Goal: Task Accomplishment & Management: Complete application form

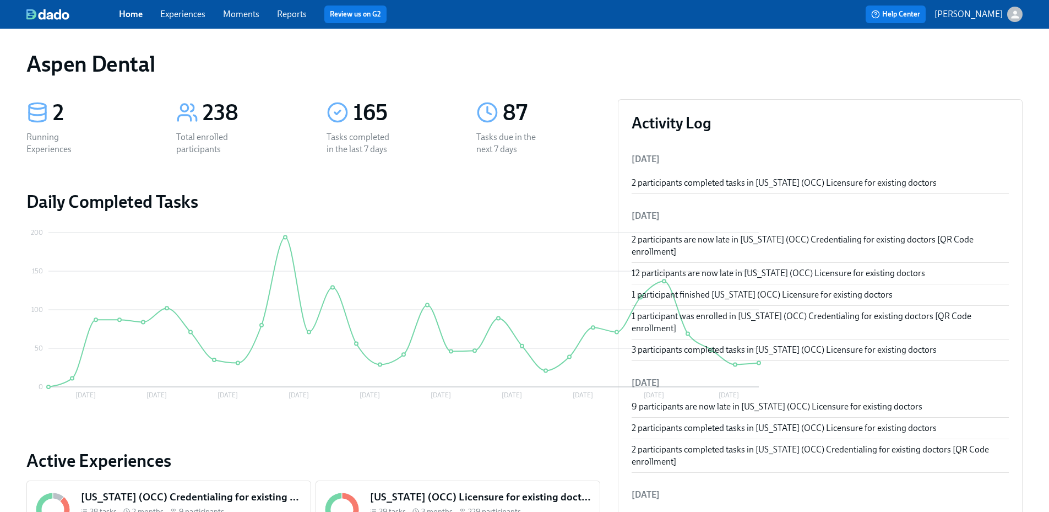
click at [291, 15] on link "Reports" at bounding box center [292, 14] width 30 height 10
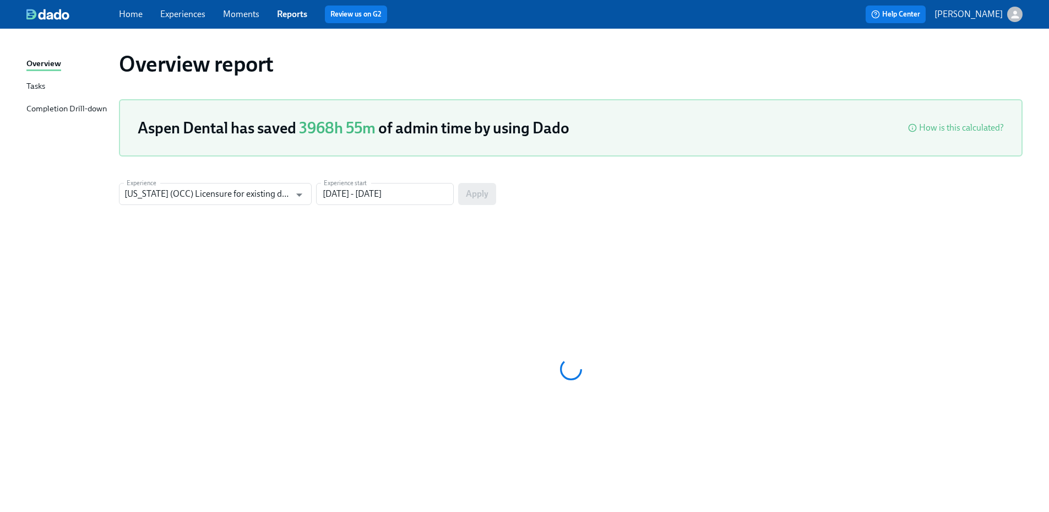
click at [89, 109] on div "Completion Drill-down" at bounding box center [66, 109] width 80 height 14
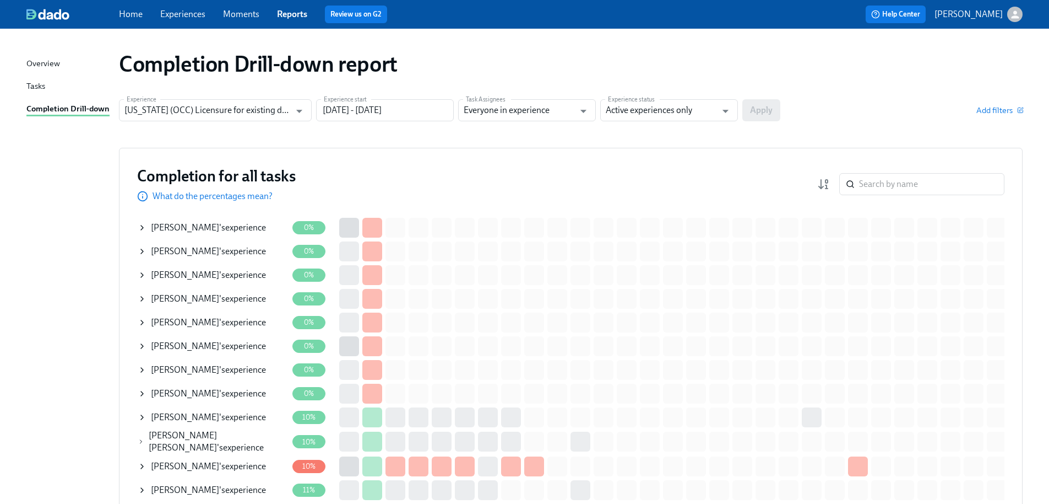
click at [300, 110] on icon "Open" at bounding box center [299, 111] width 6 height 3
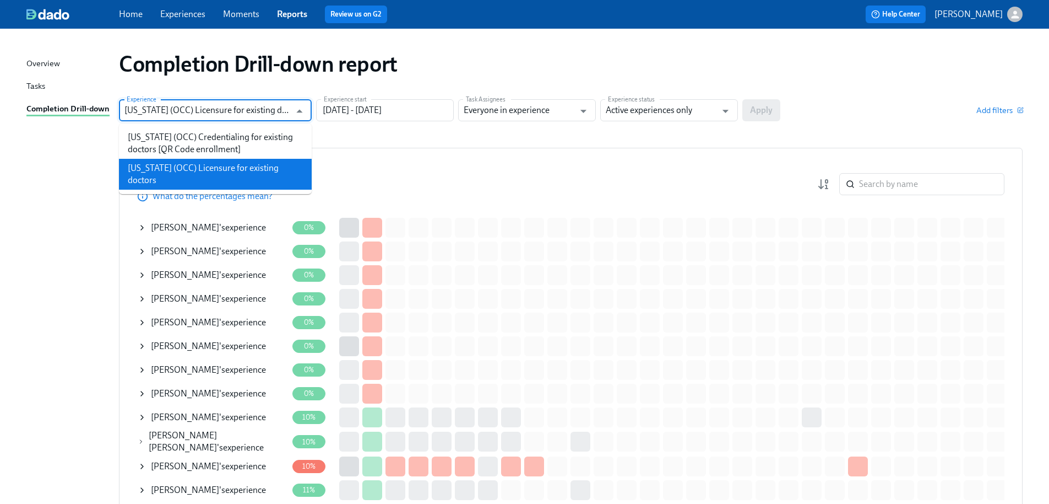
click at [257, 172] on li "[US_STATE] (OCC) Licensure for existing doctors" at bounding box center [215, 174] width 193 height 31
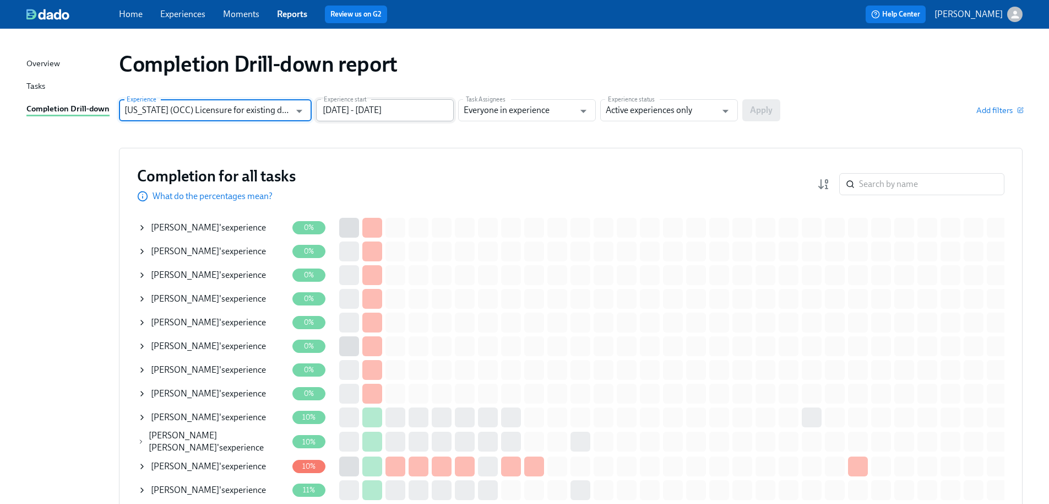
click at [392, 108] on input "[DATE] - [DATE]" at bounding box center [385, 110] width 138 height 22
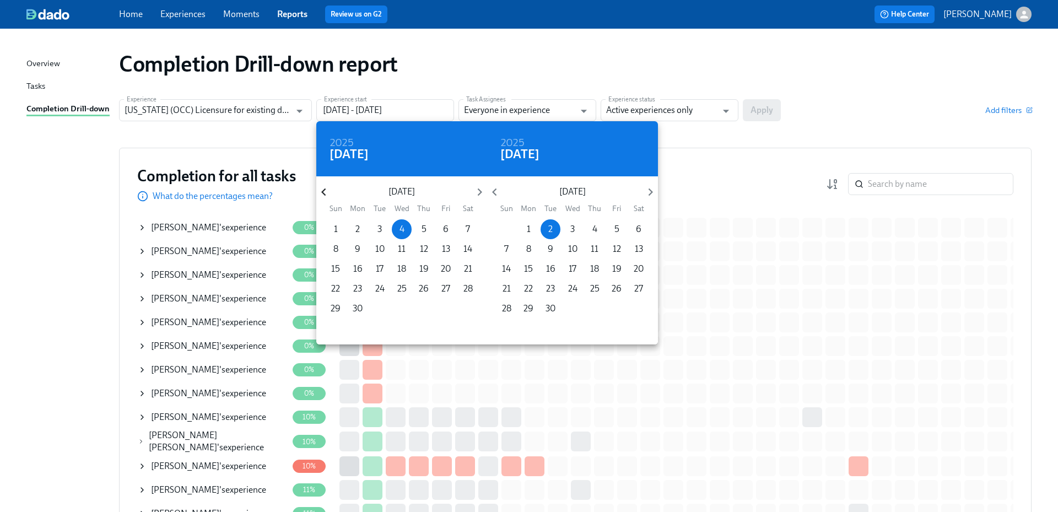
click at [323, 188] on icon "button" at bounding box center [323, 192] width 15 height 15
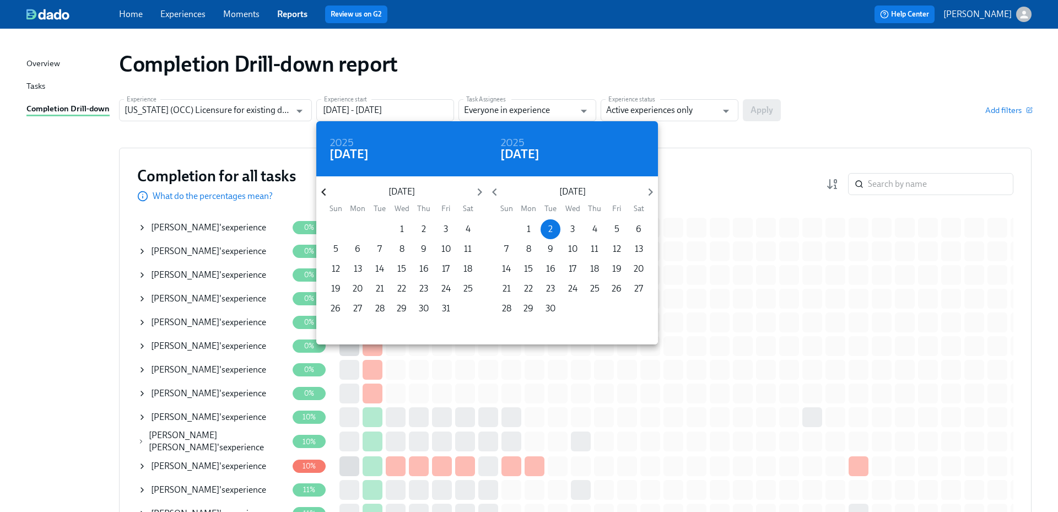
click at [323, 188] on icon "button" at bounding box center [323, 192] width 15 height 15
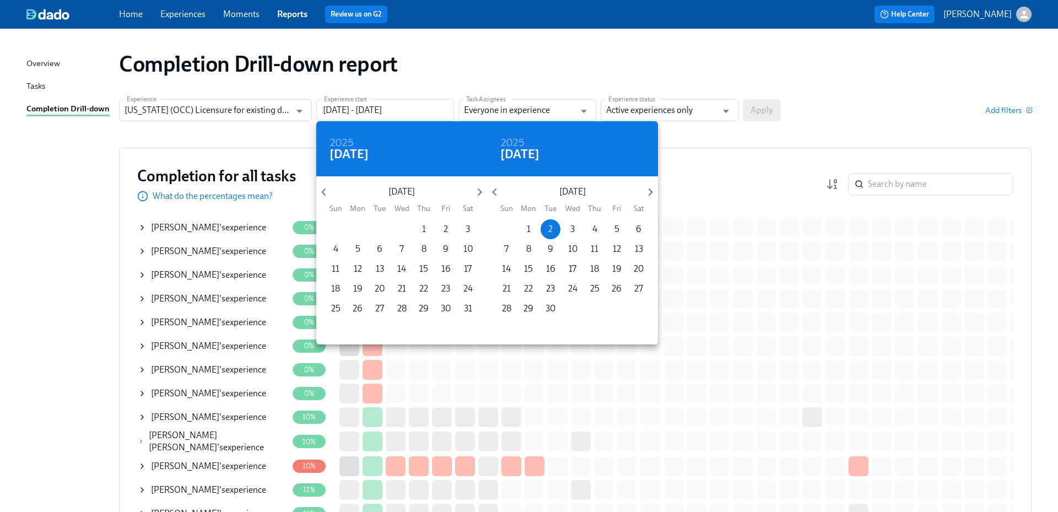
click at [425, 229] on p "1" at bounding box center [424, 229] width 4 height 12
type input "[DATE] - [DATE]"
click at [704, 106] on div at bounding box center [529, 256] width 1058 height 512
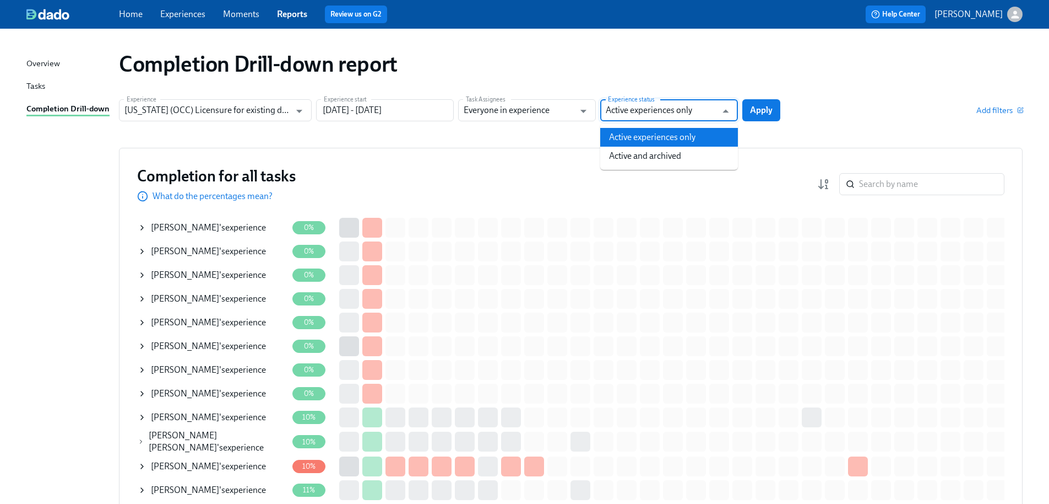
click at [691, 114] on input "Active experiences only" at bounding box center [661, 110] width 111 height 22
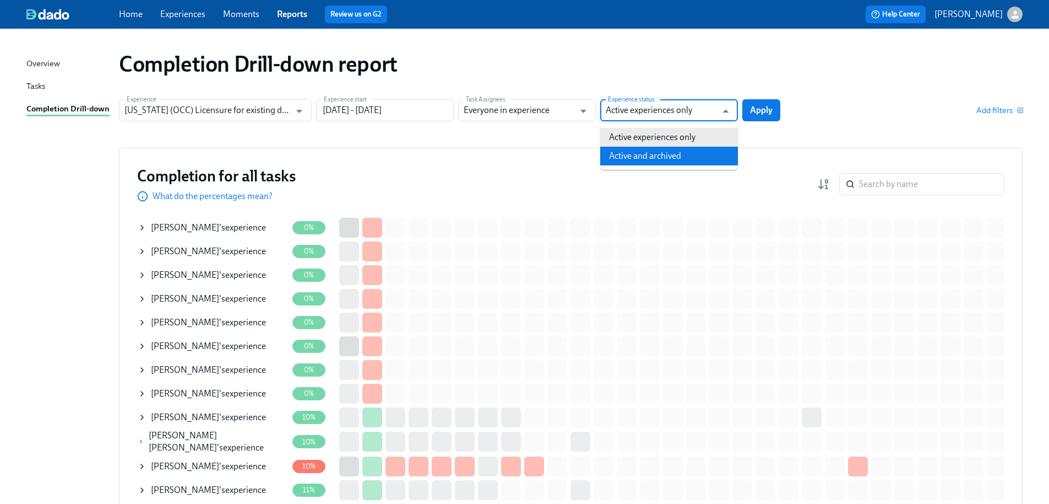
click at [673, 151] on li "Active and archived" at bounding box center [669, 156] width 138 height 19
type input "Active and archived"
click at [753, 113] on span "Apply" at bounding box center [761, 110] width 23 height 11
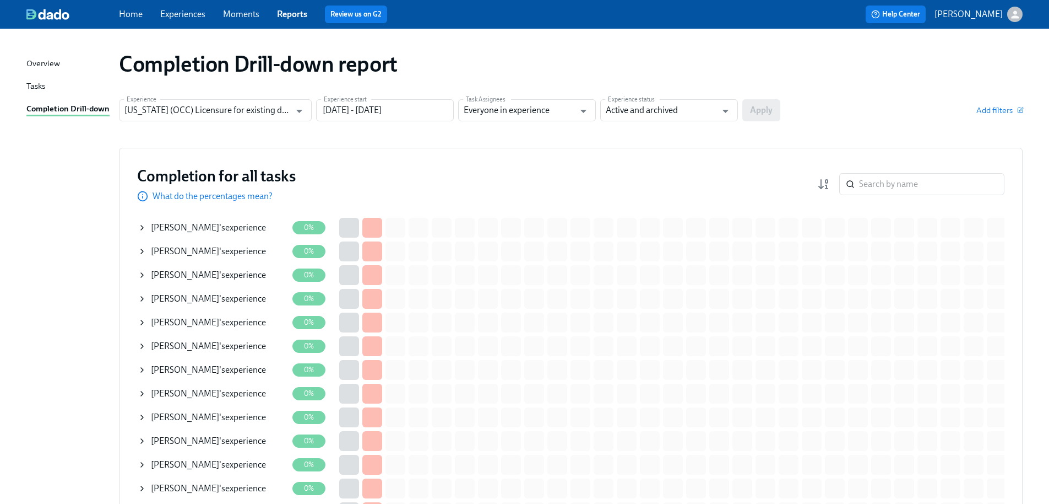
drag, startPoint x: 746, startPoint y: 115, endPoint x: 771, endPoint y: 60, distance: 60.6
click at [771, 60] on div "Completion Drill-down report" at bounding box center [571, 64] width 904 height 26
click at [906, 182] on input "search" at bounding box center [931, 184] width 145 height 22
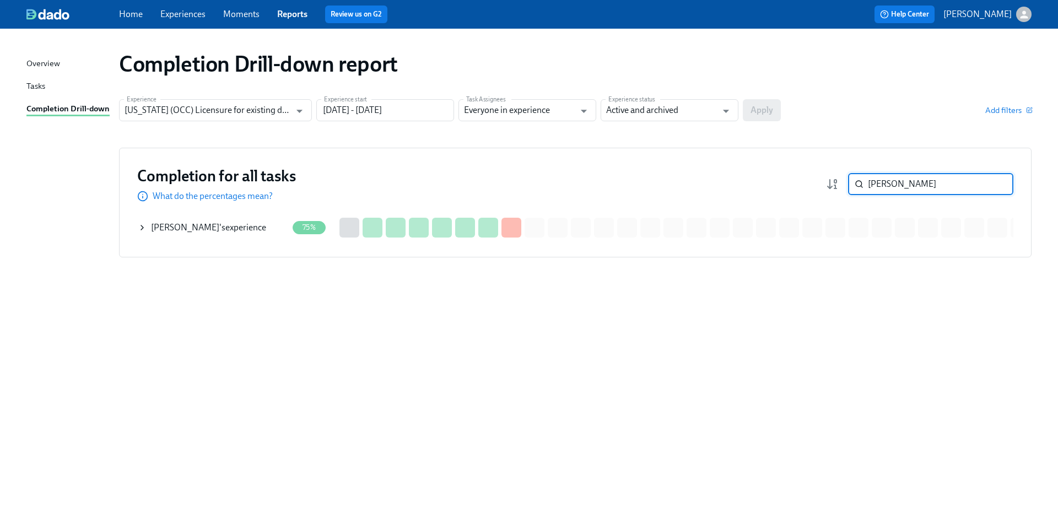
type input "[PERSON_NAME]"
click at [248, 231] on div "[PERSON_NAME] 's experience" at bounding box center [208, 227] width 115 height 12
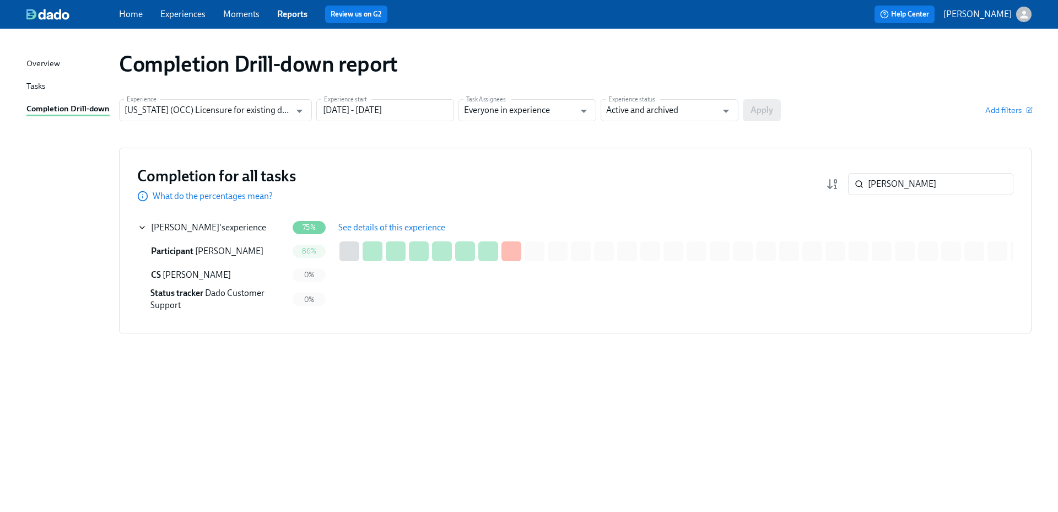
click at [400, 230] on span "See details of this experience" at bounding box center [391, 227] width 107 height 11
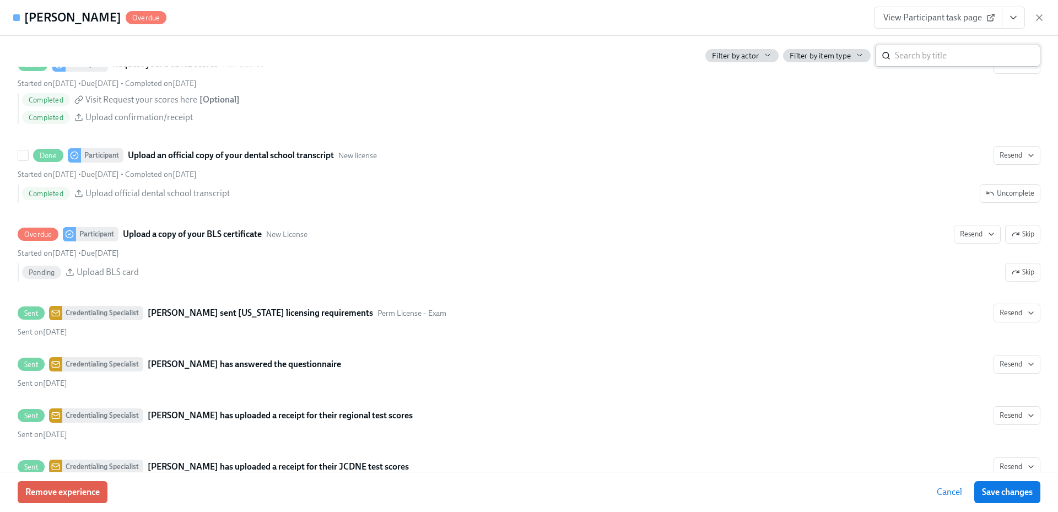
scroll to position [1918, 0]
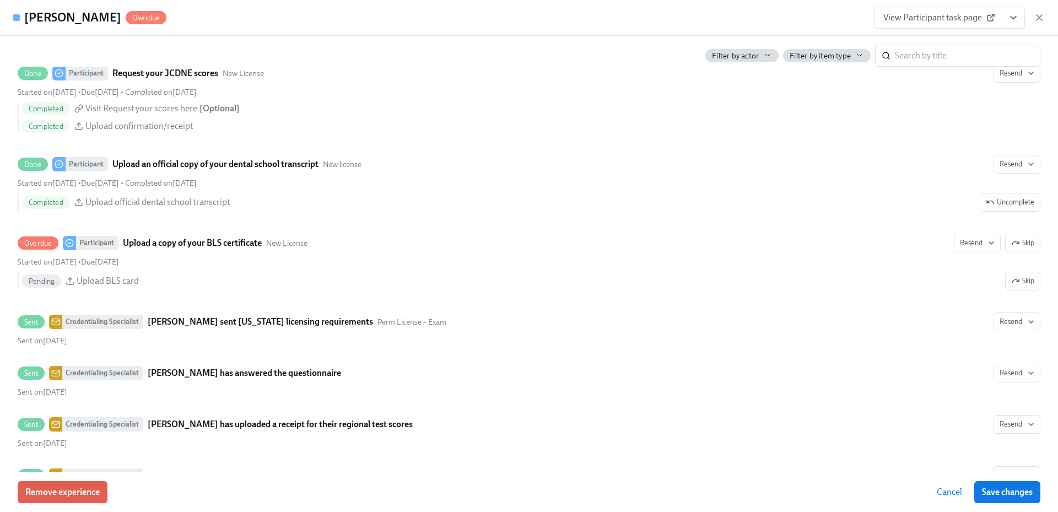
click at [947, 19] on span "View Participant task page" at bounding box center [938, 17] width 110 height 11
click at [927, 18] on span "View Participant task page" at bounding box center [938, 17] width 110 height 11
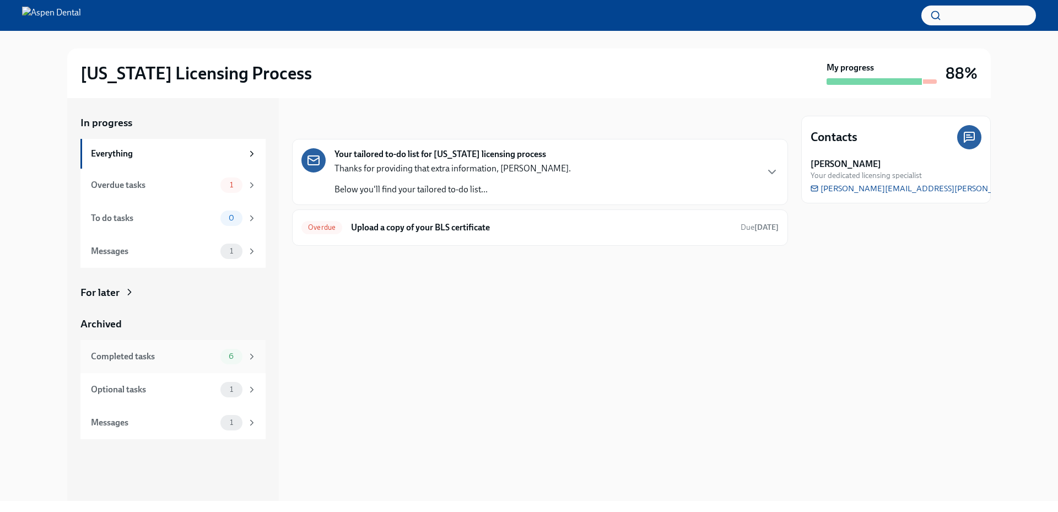
click at [176, 364] on div "Completed tasks 6" at bounding box center [172, 356] width 185 height 33
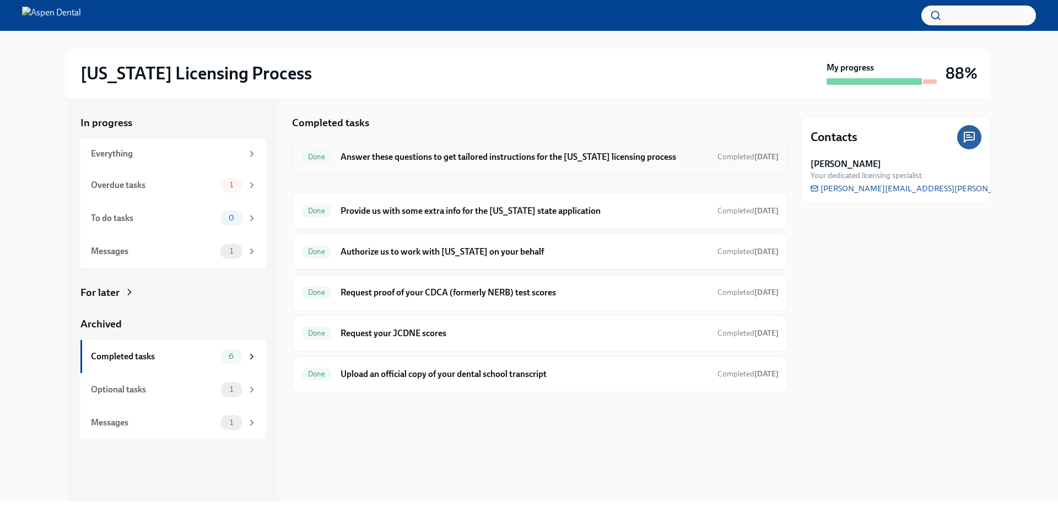
click at [429, 156] on h6 "Answer these questions to get tailored instructions for the [US_STATE] licensin…" at bounding box center [524, 157] width 368 height 12
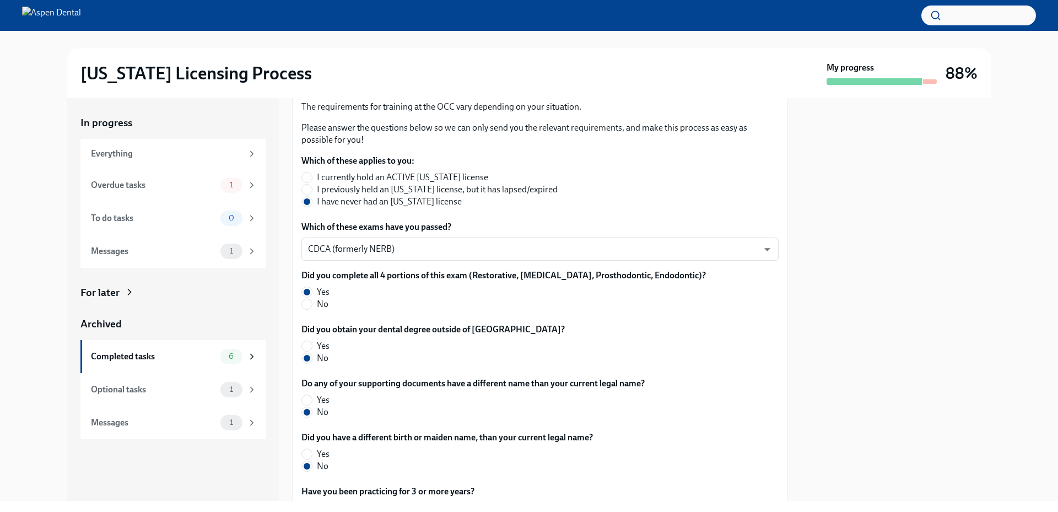
scroll to position [165, 0]
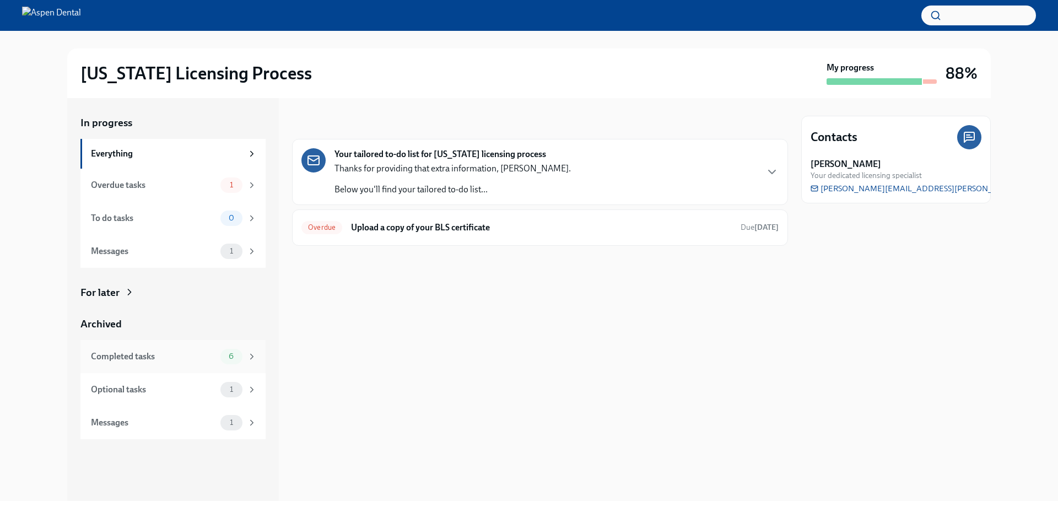
click at [117, 358] on div "Completed tasks" at bounding box center [153, 356] width 125 height 12
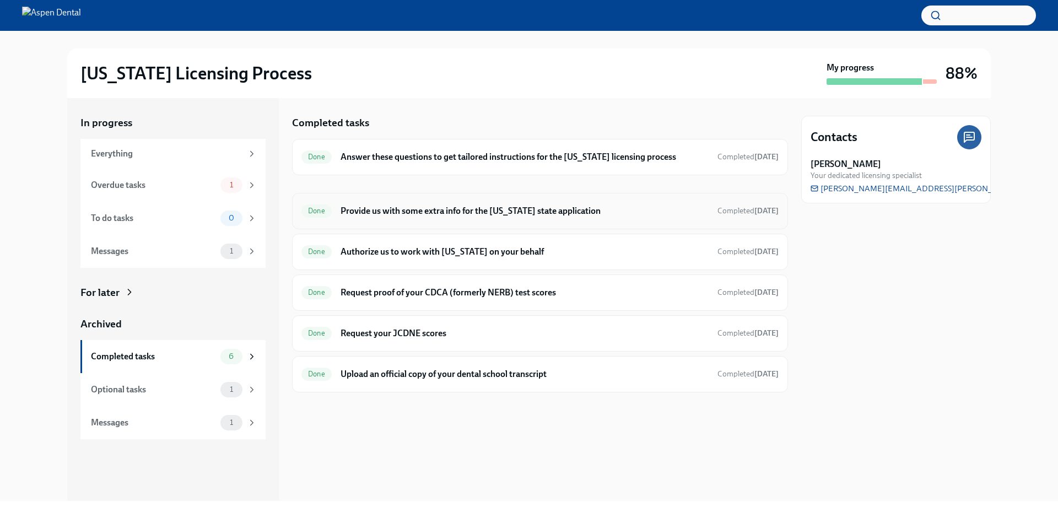
click at [436, 215] on h6 "Provide us with some extra info for the [US_STATE] state application" at bounding box center [524, 211] width 368 height 12
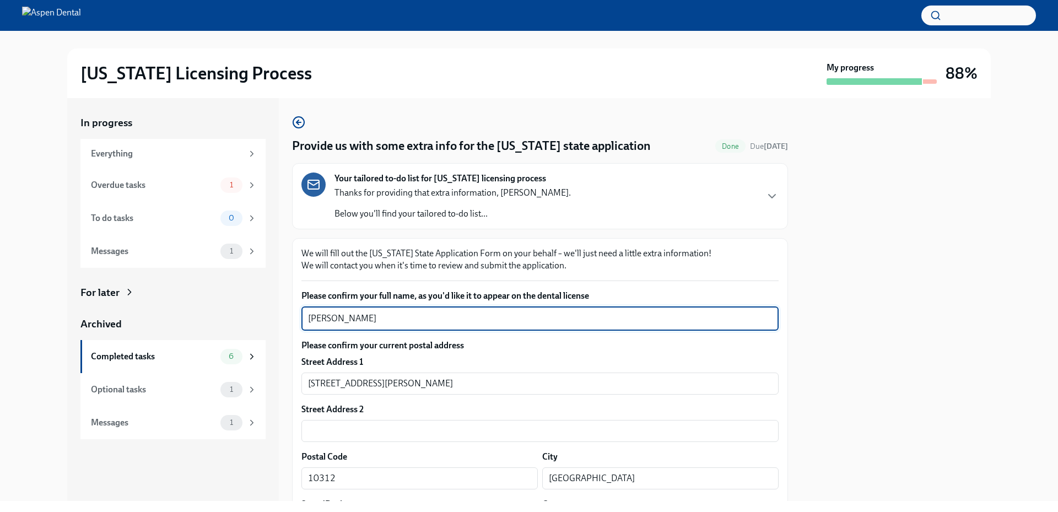
drag, startPoint x: 350, startPoint y: 313, endPoint x: 293, endPoint y: 313, distance: 57.3
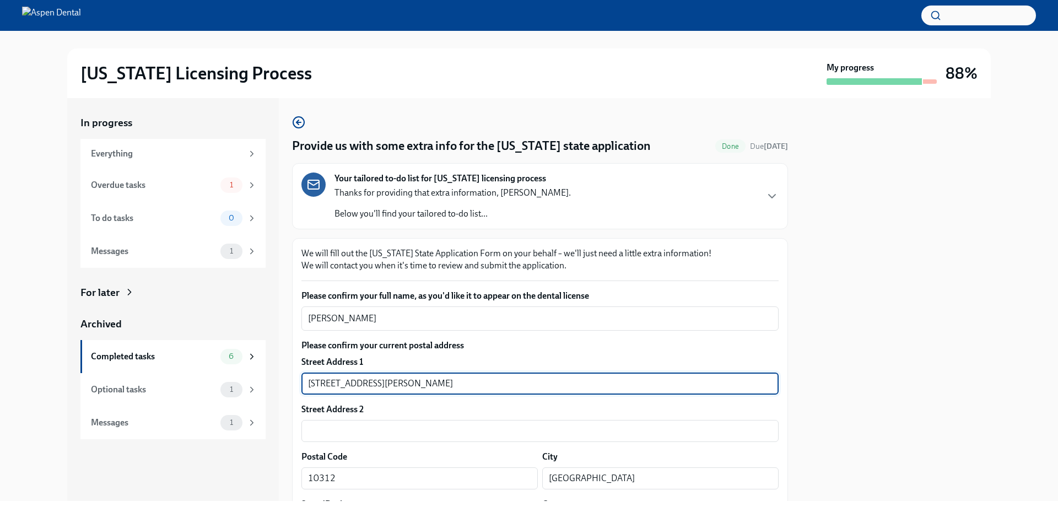
drag, startPoint x: 413, startPoint y: 376, endPoint x: 316, endPoint y: 387, distance: 97.6
click at [291, 384] on div "In progress Everything Overdue tasks 1 To do tasks 0 Messages 1 For later Archi…" at bounding box center [528, 299] width 923 height 403
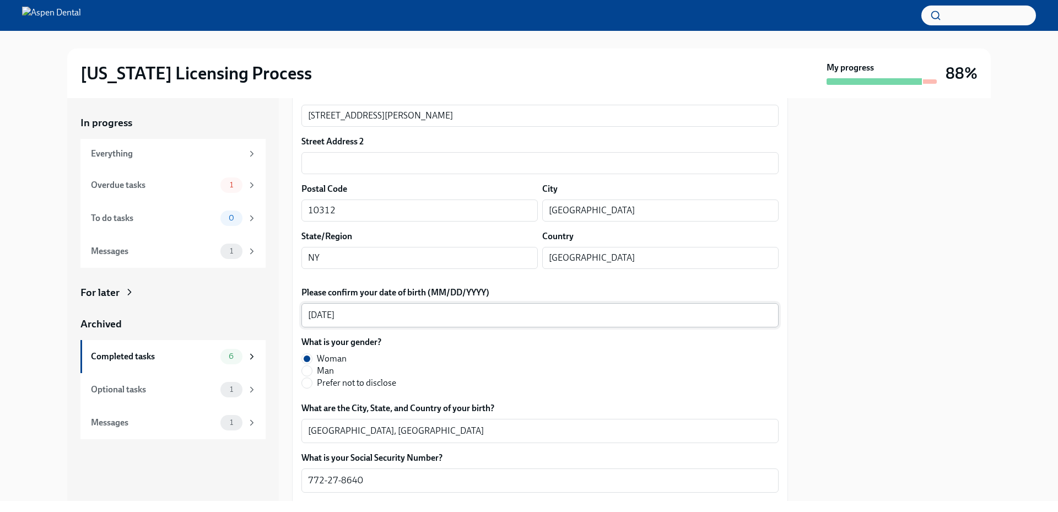
scroll to position [275, 0]
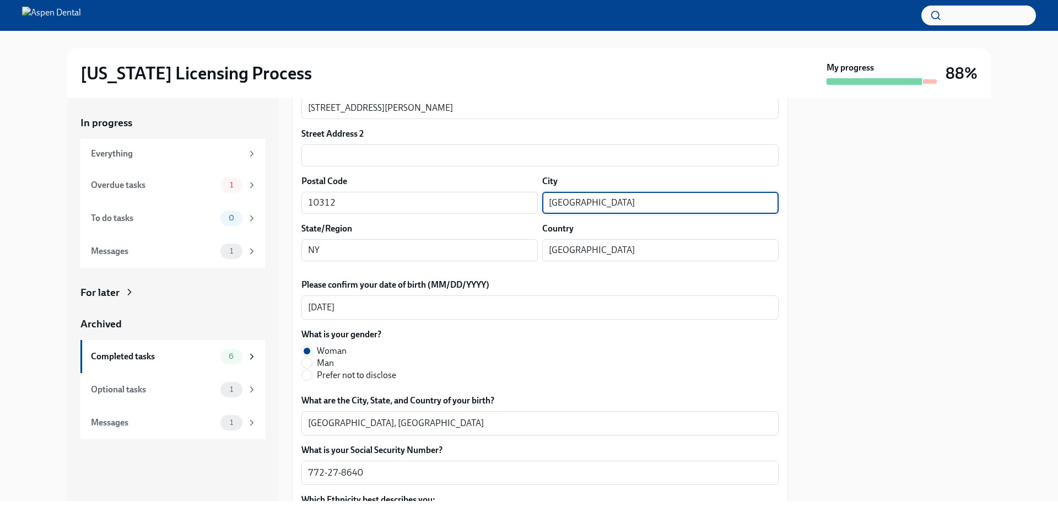
drag, startPoint x: 600, startPoint y: 205, endPoint x: 539, endPoint y: 203, distance: 61.7
click at [542, 203] on input "Staten Island" at bounding box center [660, 203] width 236 height 22
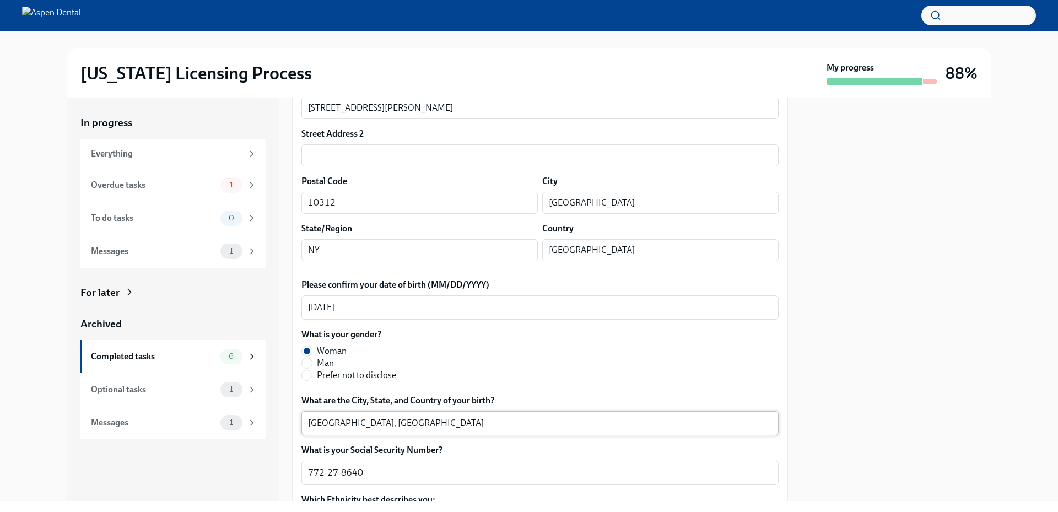
click at [317, 420] on textarea "Alexandria, Egypt" at bounding box center [540, 422] width 464 height 13
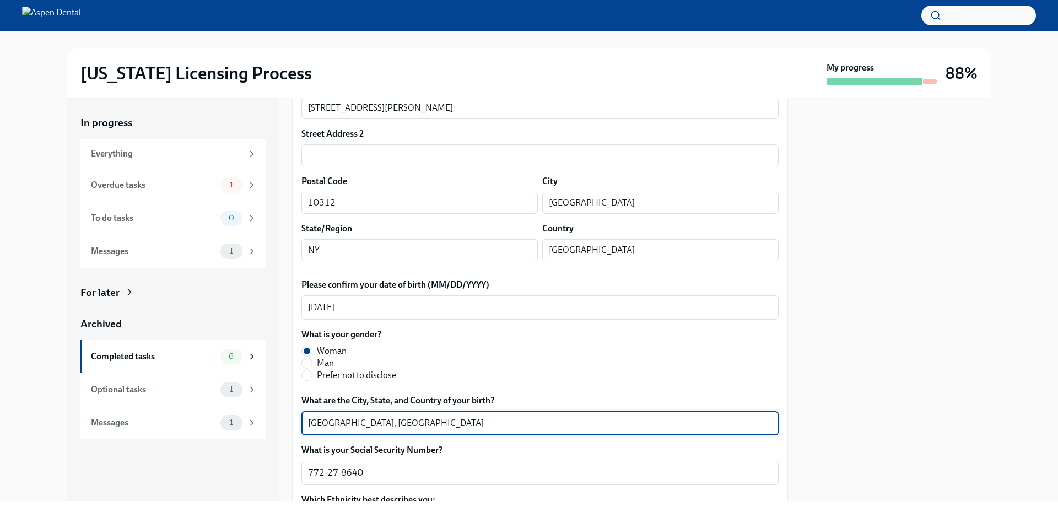
click at [317, 420] on textarea "Alexandria, Egypt" at bounding box center [540, 422] width 464 height 13
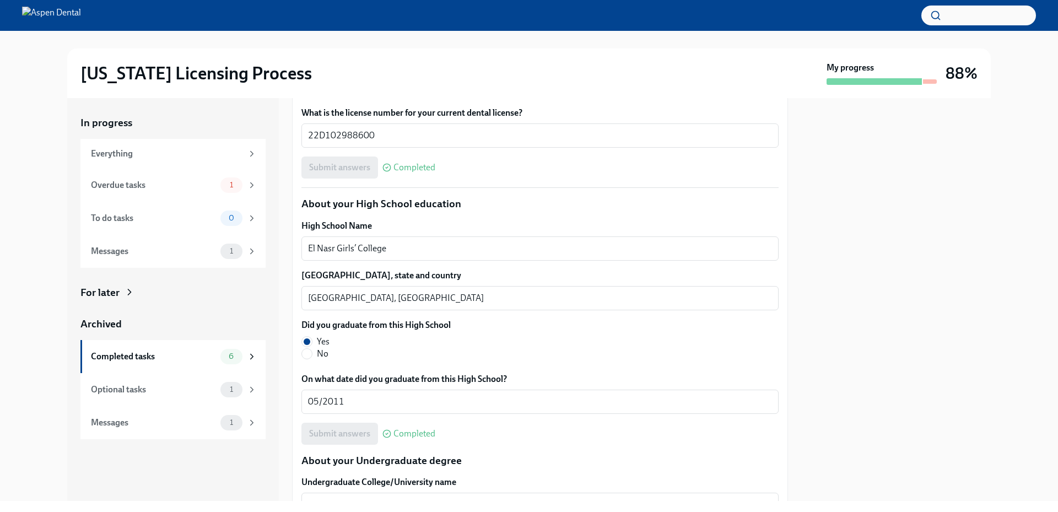
scroll to position [771, 0]
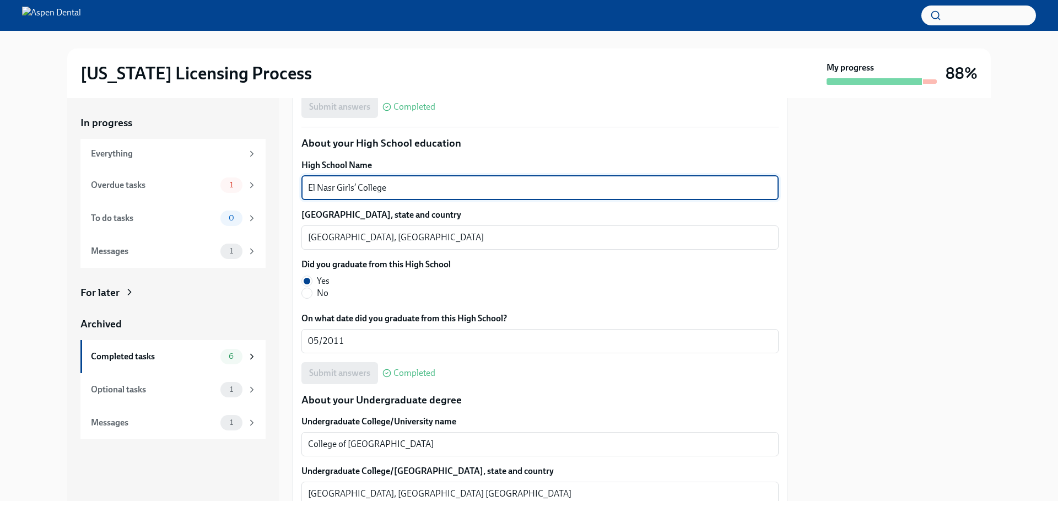
drag, startPoint x: 400, startPoint y: 187, endPoint x: 269, endPoint y: 177, distance: 130.9
click at [269, 177] on div "In progress Everything Overdue tasks 1 To do tasks 0 Messages 1 For later Archi…" at bounding box center [528, 299] width 923 height 403
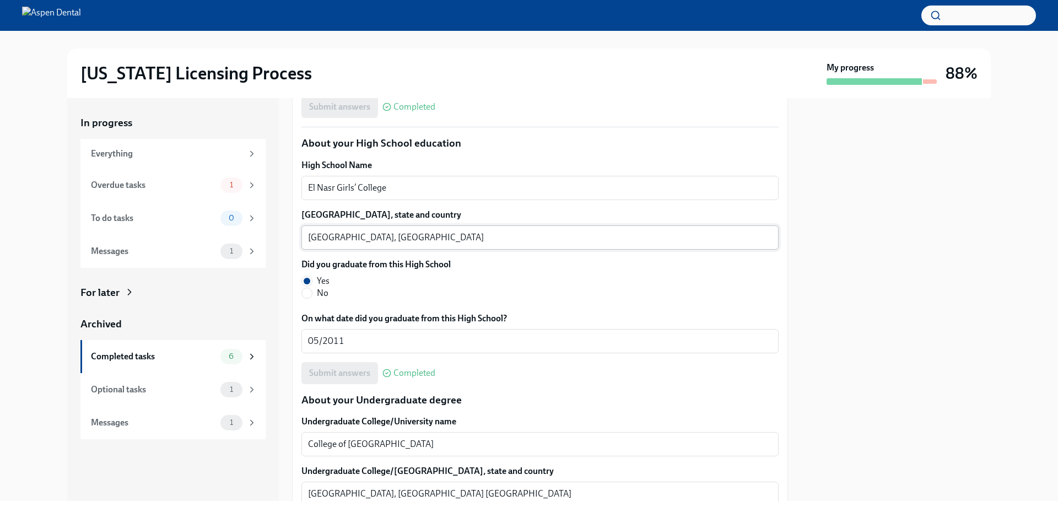
click at [320, 235] on textarea "Alexandria, Egypt" at bounding box center [540, 237] width 464 height 13
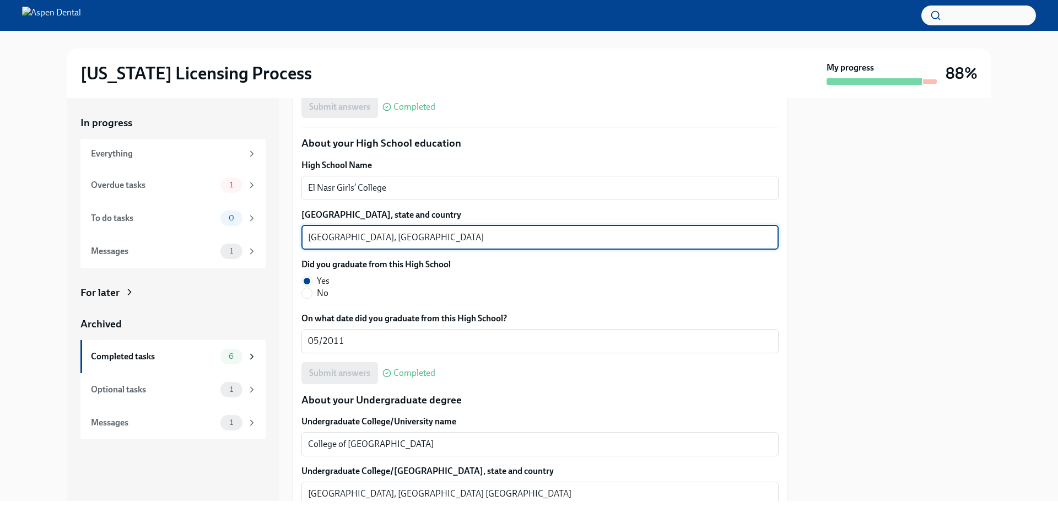
click at [320, 235] on textarea "Alexandria, Egypt" at bounding box center [540, 237] width 464 height 13
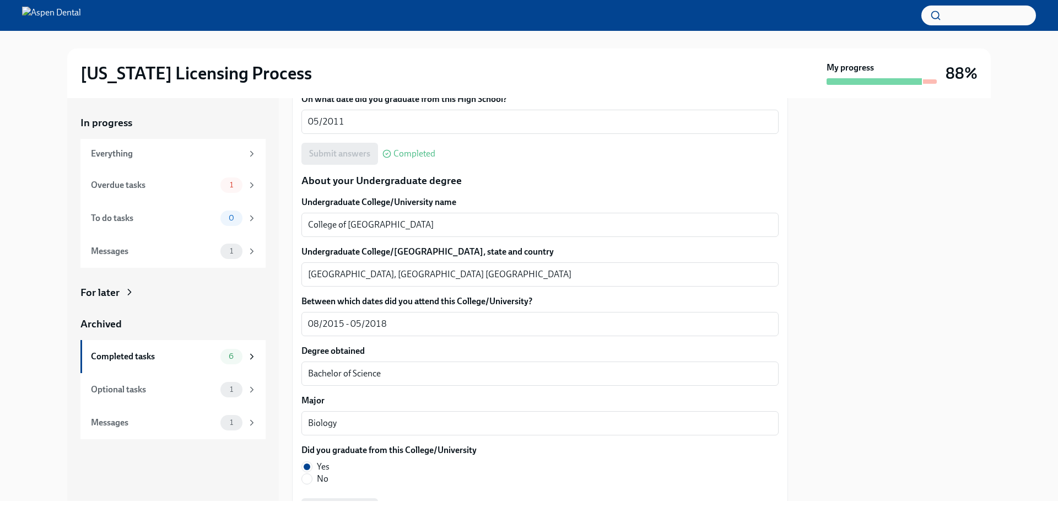
scroll to position [992, 0]
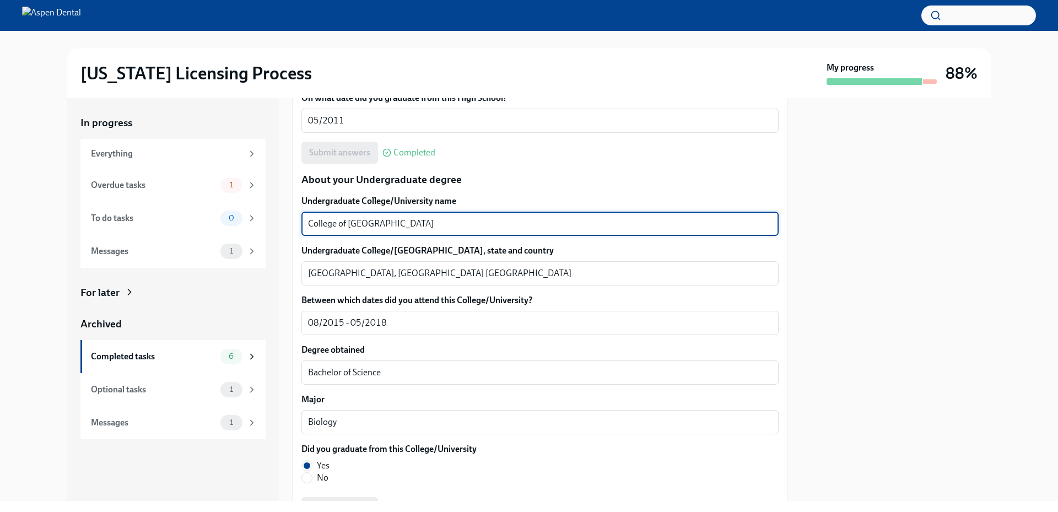
drag, startPoint x: 416, startPoint y: 221, endPoint x: 293, endPoint y: 230, distance: 124.3
click at [293, 230] on div "We will fill out the Illinois State Application Form on your behalf – we'll jus…" at bounding box center [540, 432] width 496 height 2372
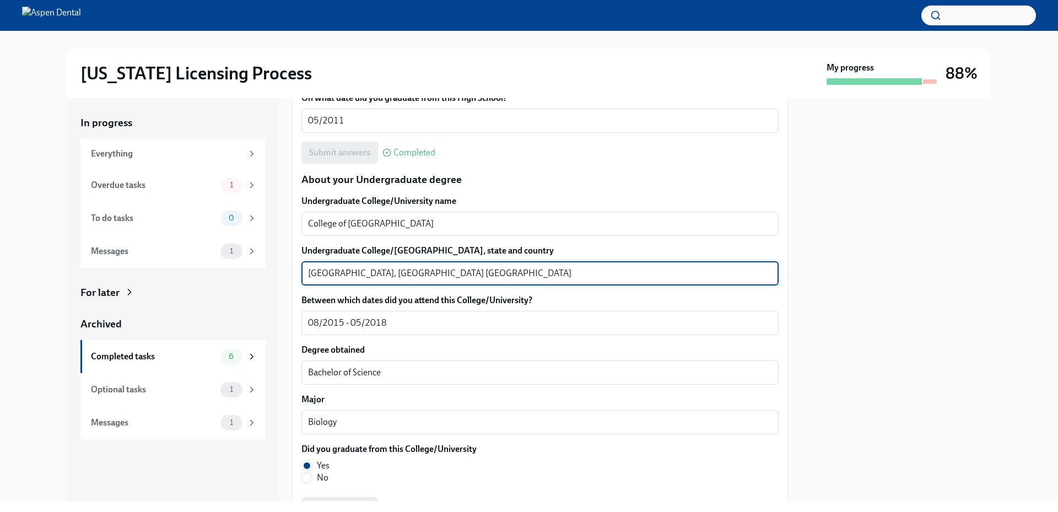
drag, startPoint x: 355, startPoint y: 272, endPoint x: 279, endPoint y: 276, distance: 76.1
click at [279, 276] on div "In progress Everything Overdue tasks 1 To do tasks 0 Messages 1 For later Archi…" at bounding box center [528, 299] width 923 height 403
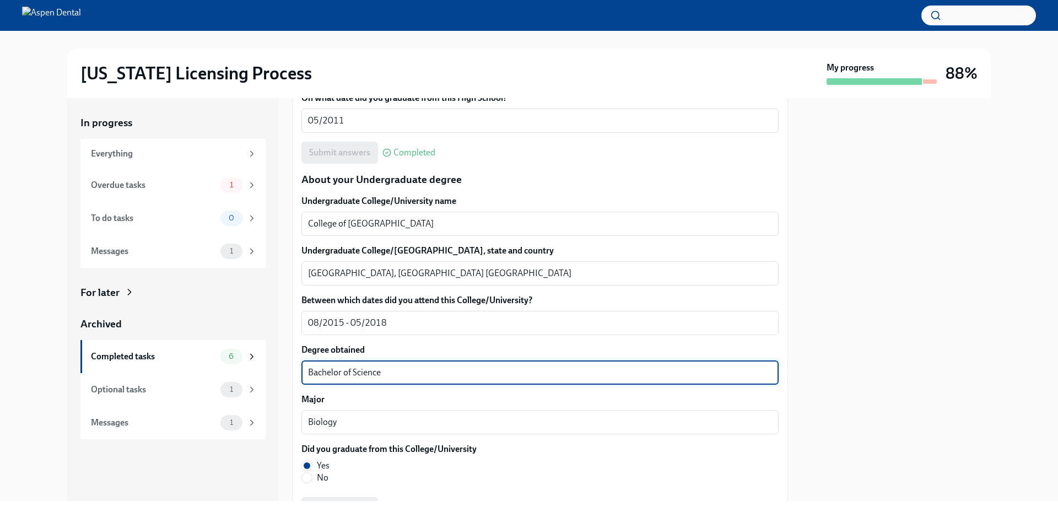
drag, startPoint x: 386, startPoint y: 375, endPoint x: 274, endPoint y: 374, distance: 111.8
click at [274, 374] on div "In progress Everything Overdue tasks 1 To do tasks 0 Messages 1 For later Archi…" at bounding box center [528, 299] width 923 height 403
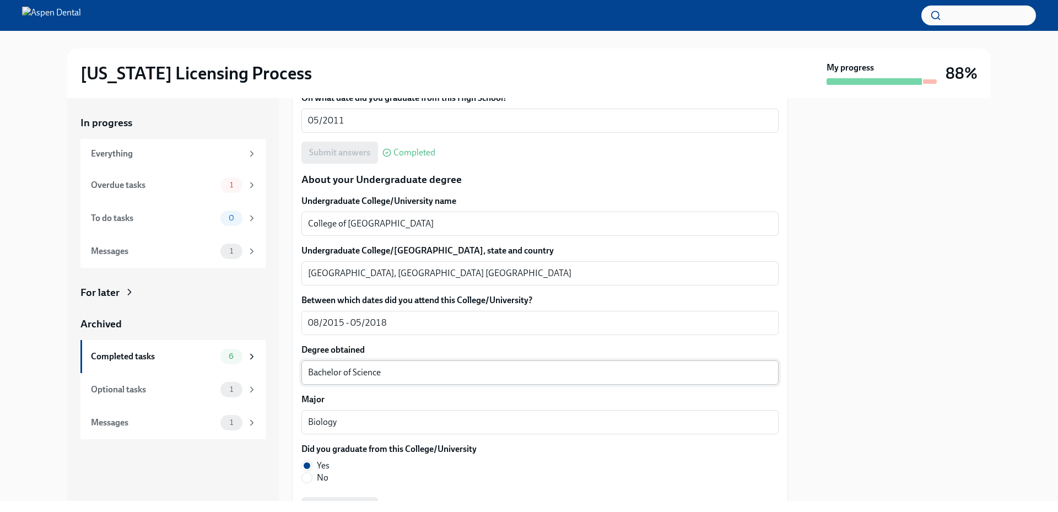
drag, startPoint x: 305, startPoint y: 370, endPoint x: 371, endPoint y: 378, distance: 66.6
click at [371, 378] on textarea "Bachelor of Science" at bounding box center [540, 372] width 464 height 13
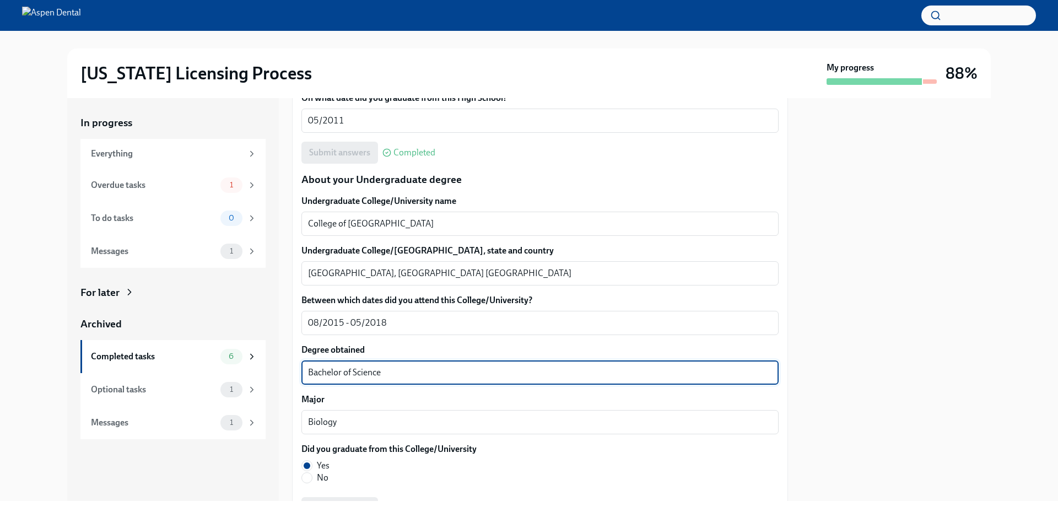
drag, startPoint x: 392, startPoint y: 372, endPoint x: 307, endPoint y: 371, distance: 84.3
click at [307, 371] on div "Bachelor of Science x ​" at bounding box center [539, 372] width 477 height 24
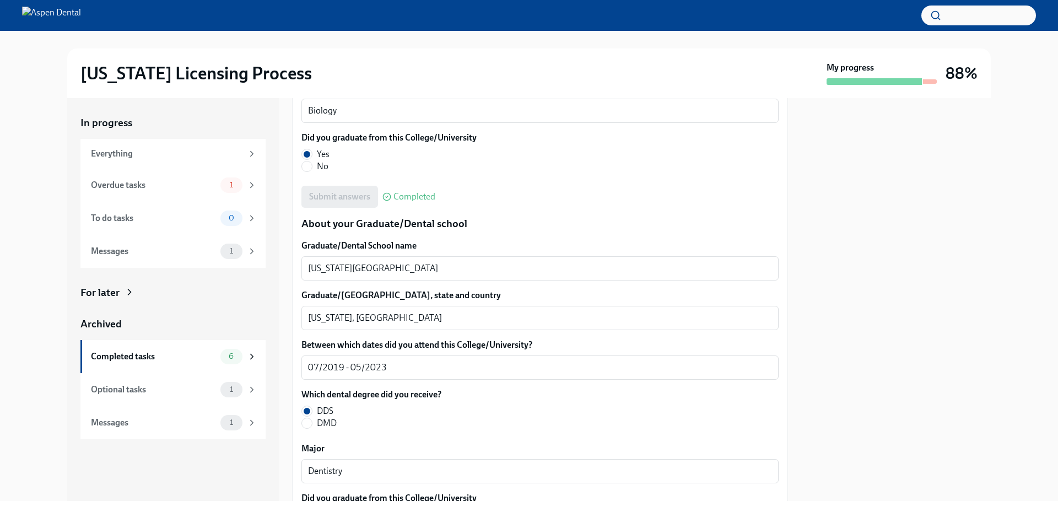
scroll to position [1322, 0]
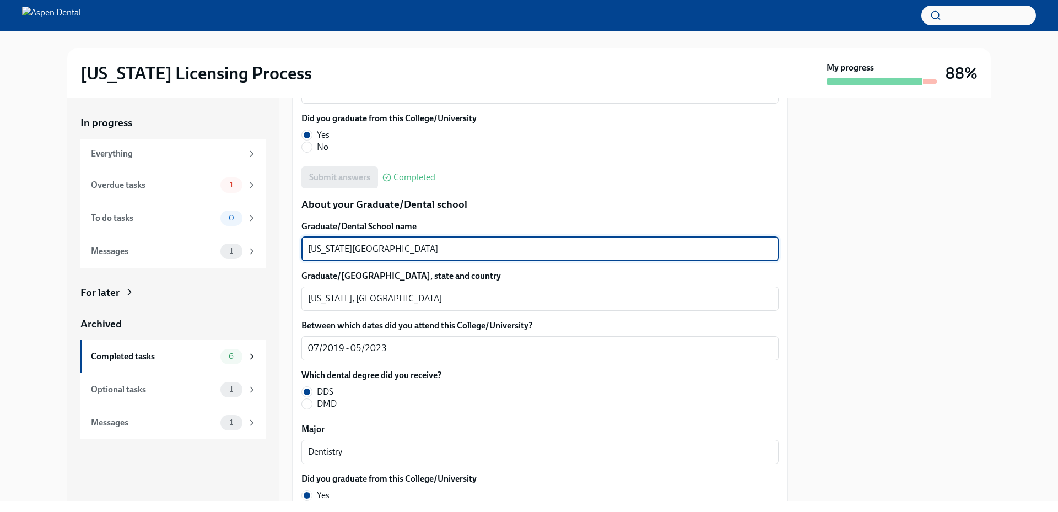
drag, startPoint x: 396, startPoint y: 247, endPoint x: 283, endPoint y: 251, distance: 113.0
click at [283, 251] on div "In progress Everything Overdue tasks 1 To do tasks 0 Messages 1 For later Archi…" at bounding box center [528, 299] width 923 height 403
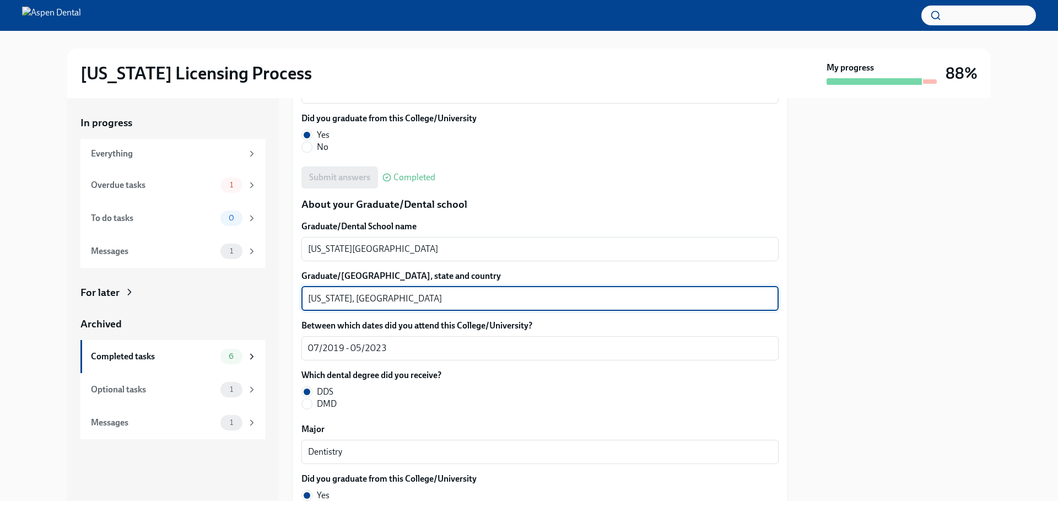
drag, startPoint x: 344, startPoint y: 294, endPoint x: 294, endPoint y: 296, distance: 50.2
click at [294, 296] on div "We will fill out the Illinois State Application Form on your behalf – we'll jus…" at bounding box center [540, 102] width 496 height 2372
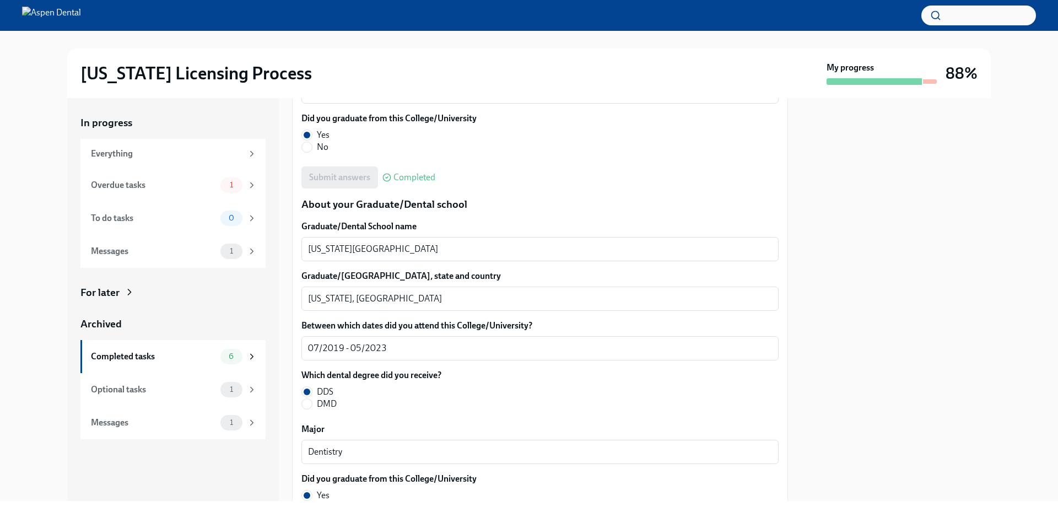
click at [1004, 262] on div "In progress Everything Overdue tasks 1 To do tasks 0 Messages 1 For later Archi…" at bounding box center [529, 299] width 1022 height 403
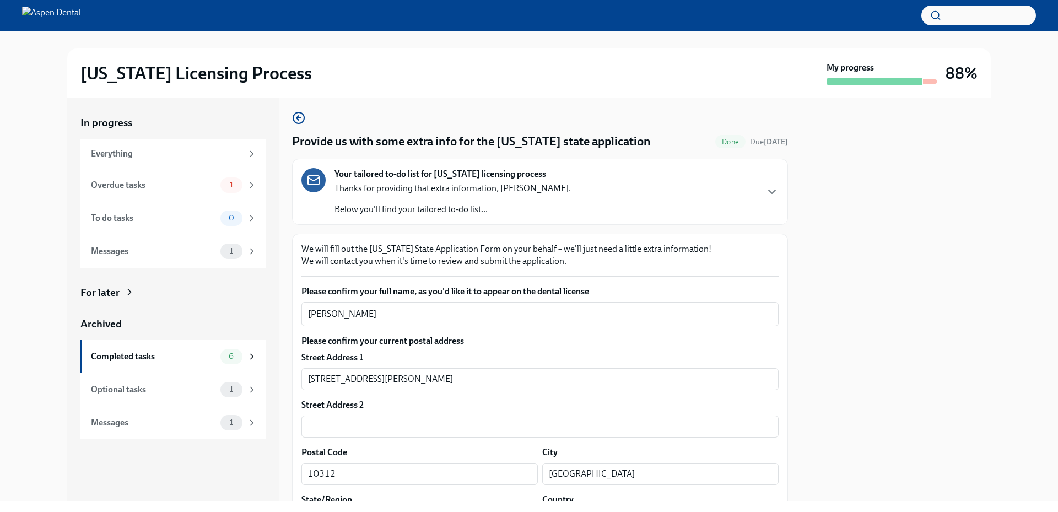
scroll to position [0, 0]
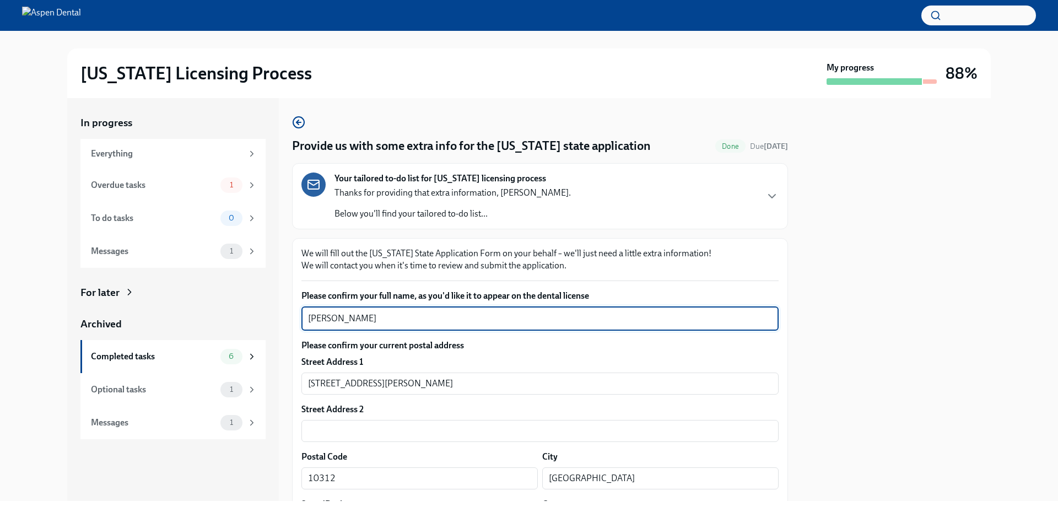
drag, startPoint x: 374, startPoint y: 322, endPoint x: 303, endPoint y: 317, distance: 70.7
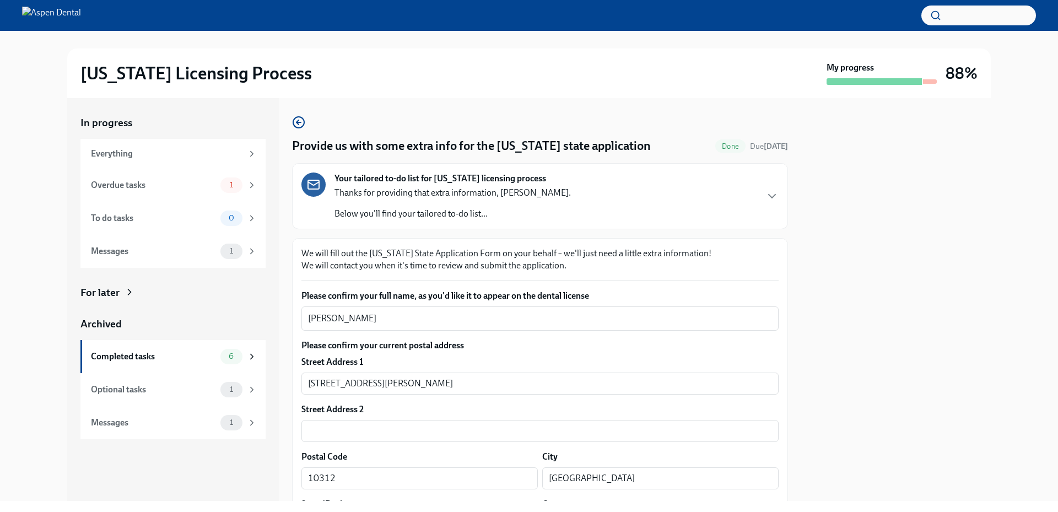
click at [1020, 267] on div "In progress Everything Overdue tasks 1 To do tasks 0 Messages 1 For later Archi…" at bounding box center [529, 299] width 1022 height 403
